Goal: Information Seeking & Learning: Learn about a topic

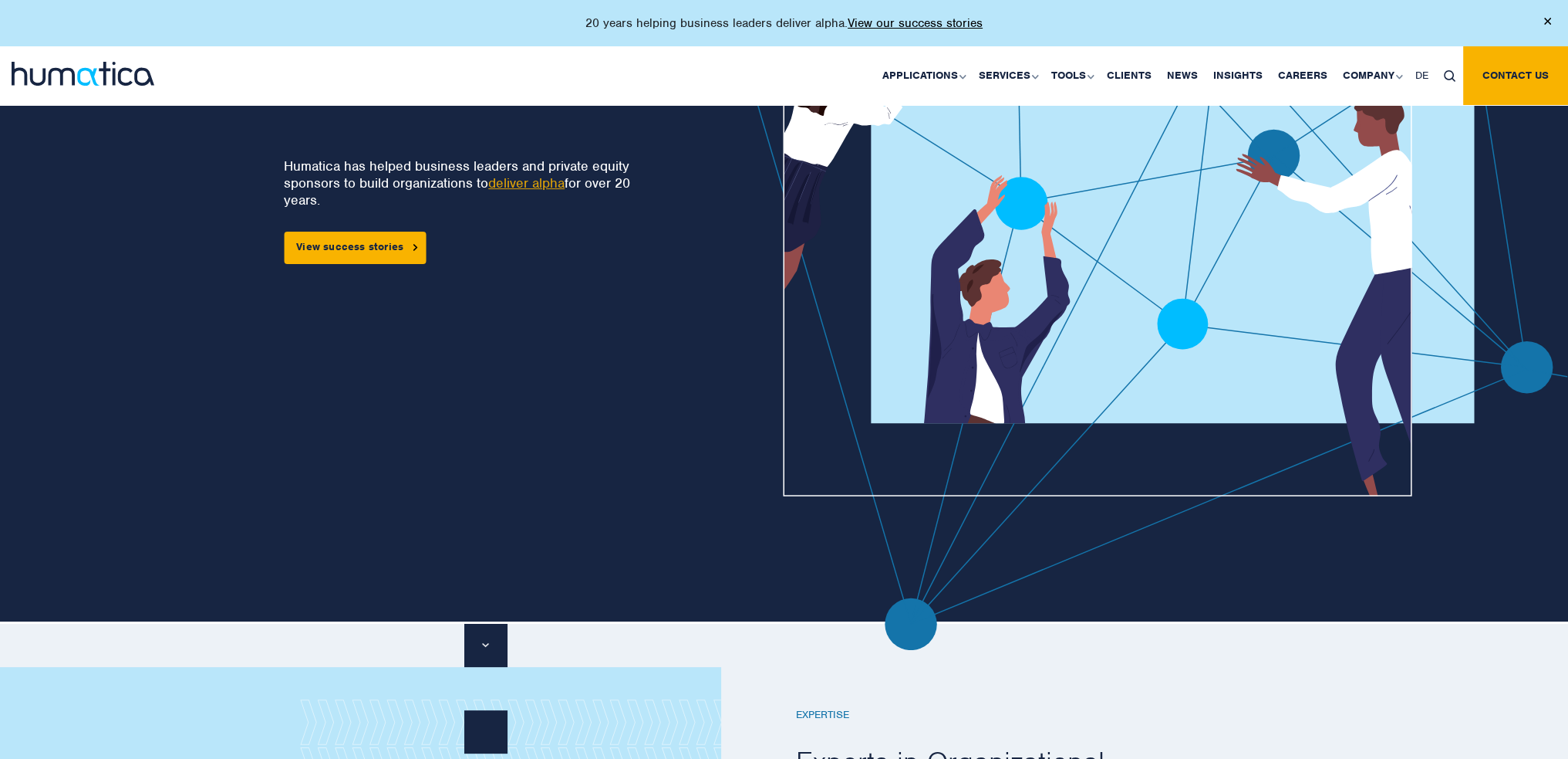
scroll to position [231, 0]
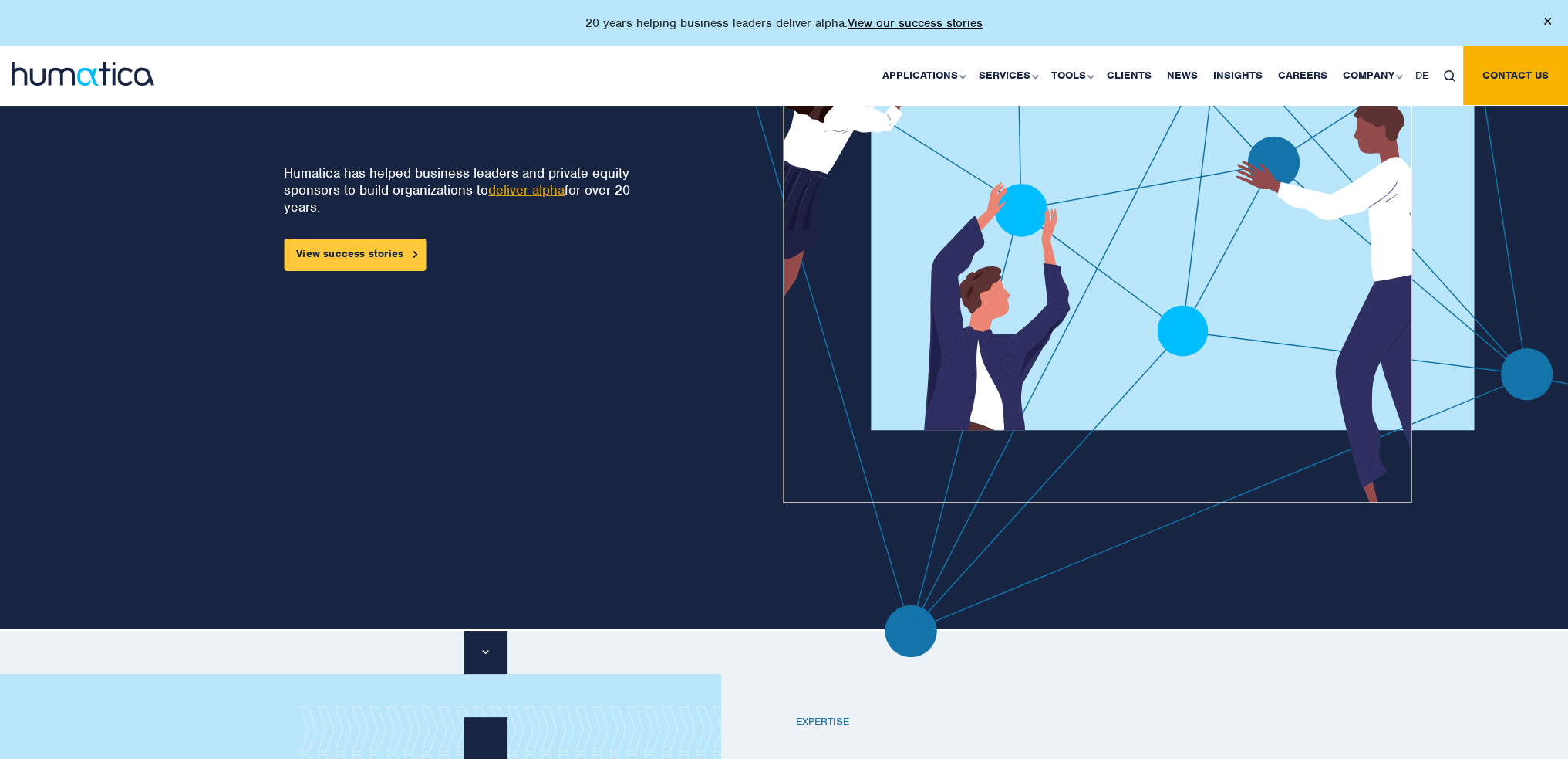
click at [389, 261] on link "View success stories" at bounding box center [355, 254] width 142 height 33
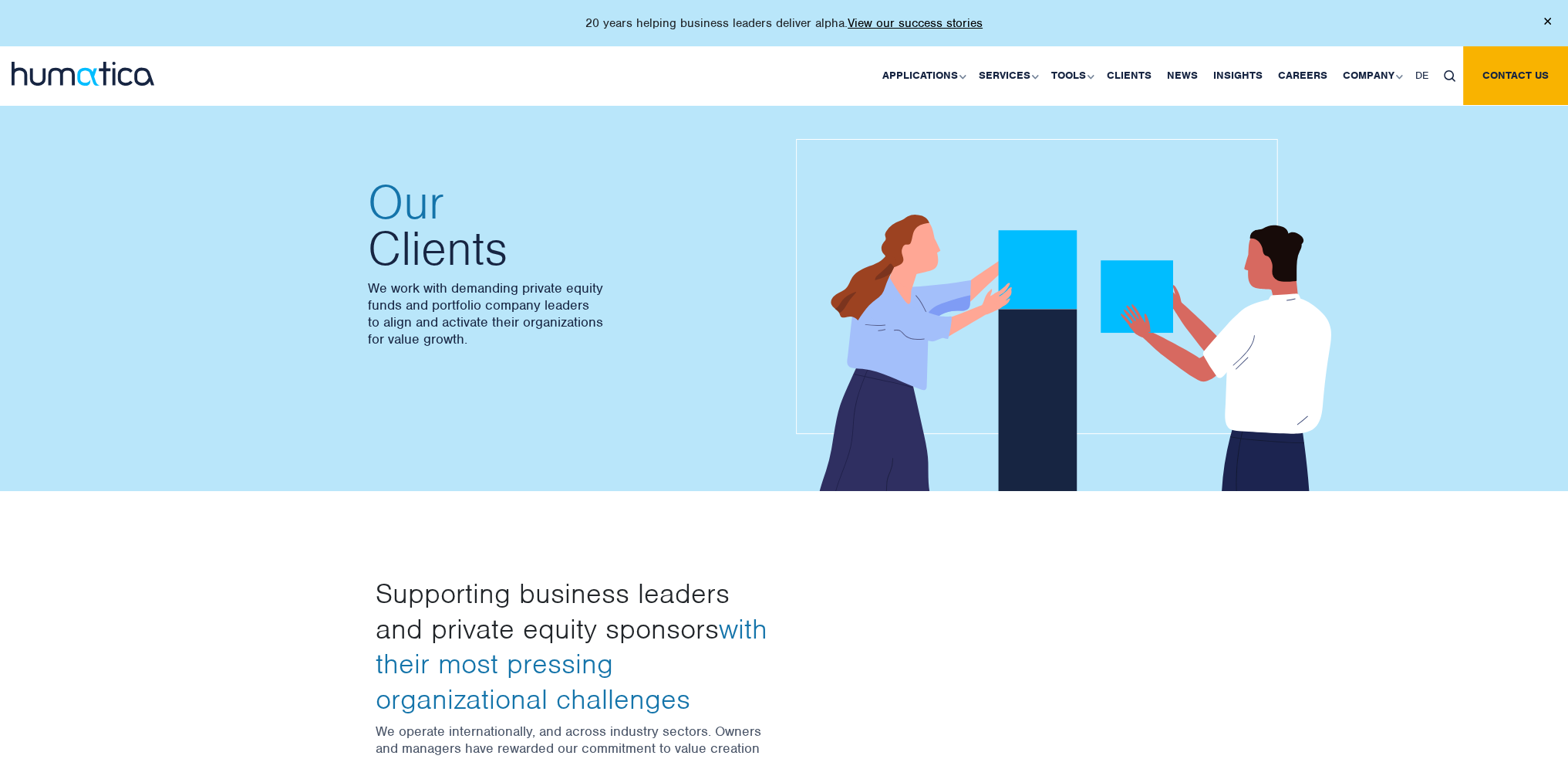
scroll to position [155, 0]
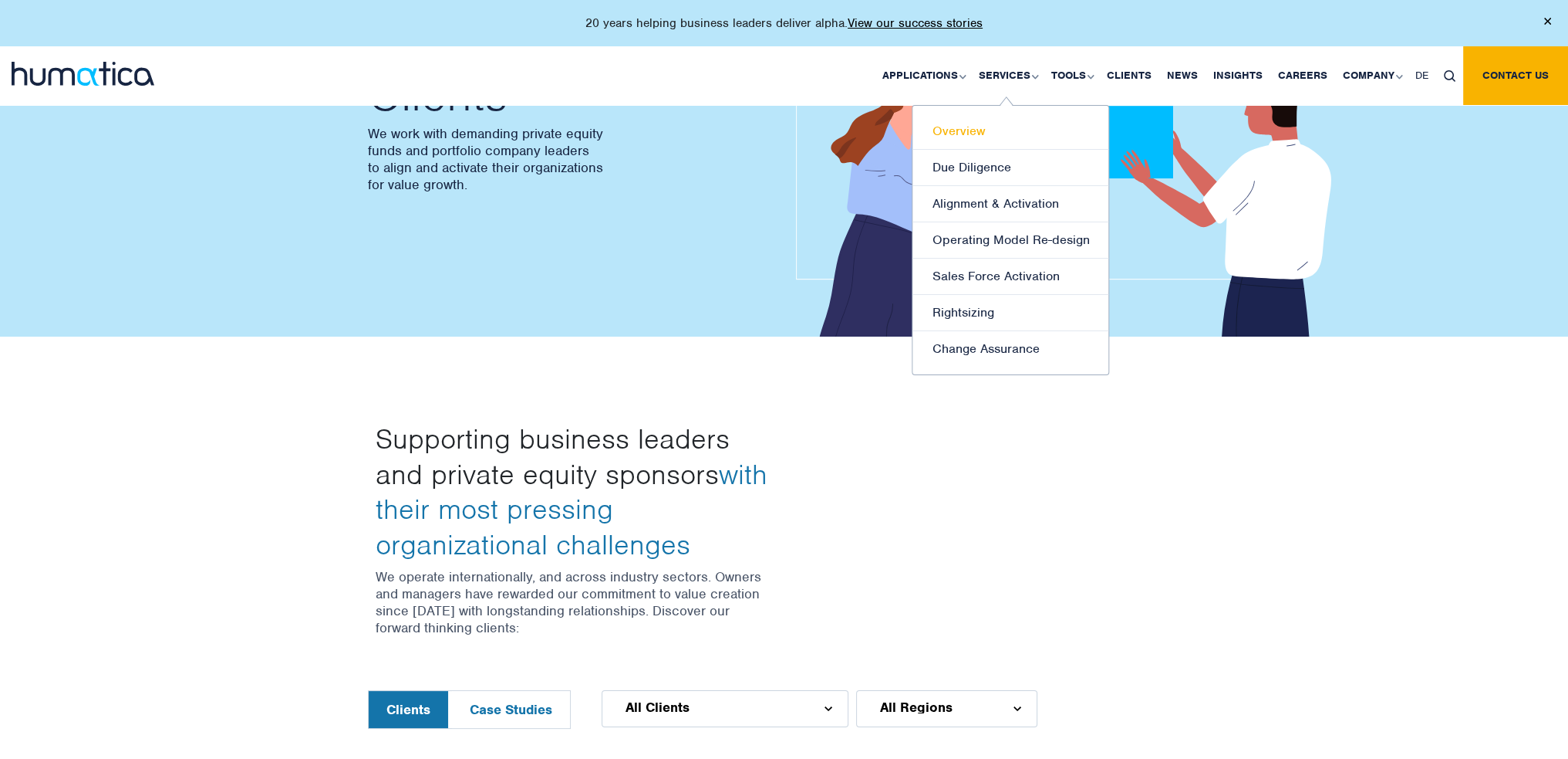
click at [957, 125] on link "Overview" at bounding box center [1011, 132] width 196 height 36
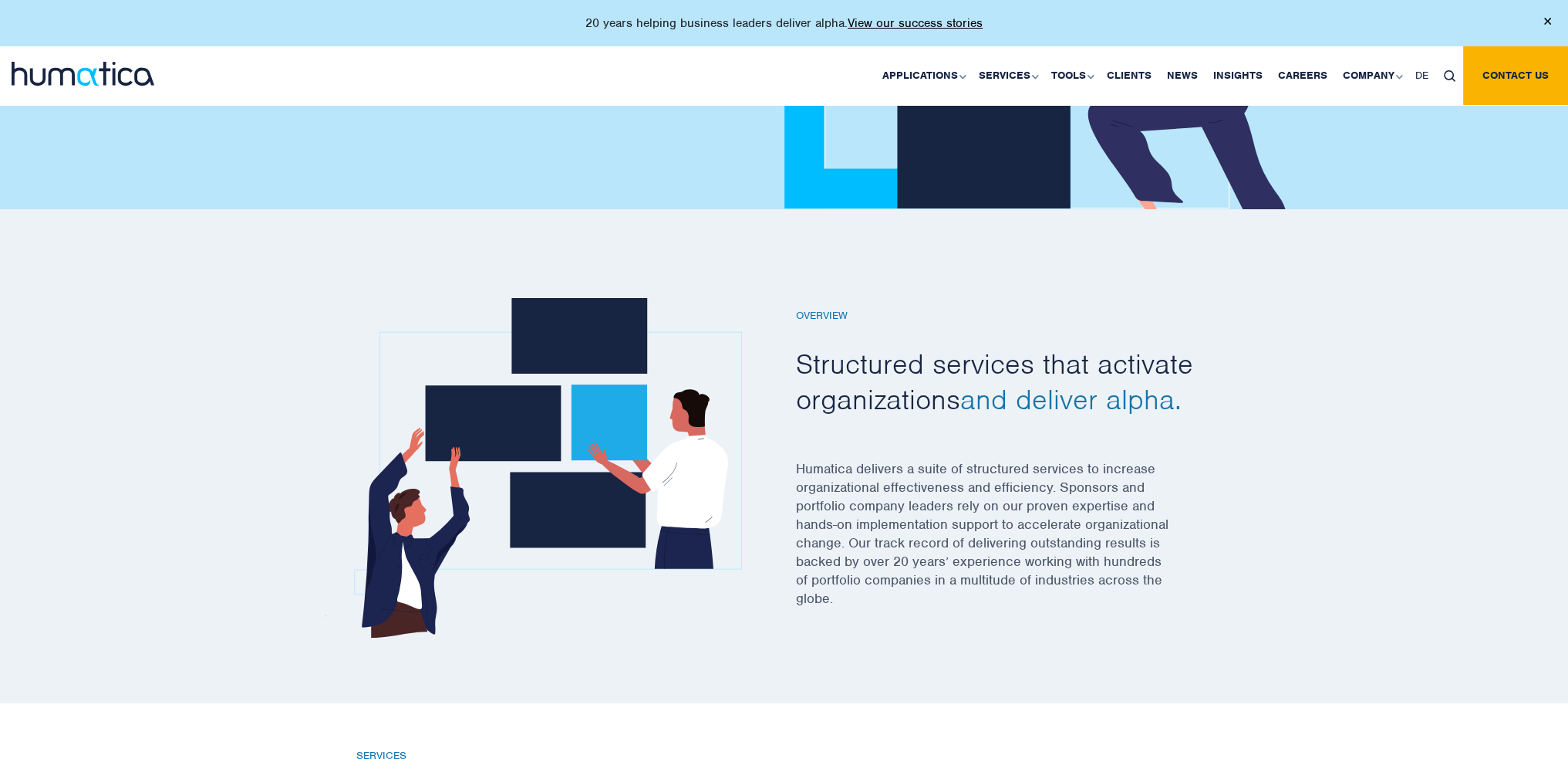
scroll to position [309, 0]
